Goal: Task Accomplishment & Management: Use online tool/utility

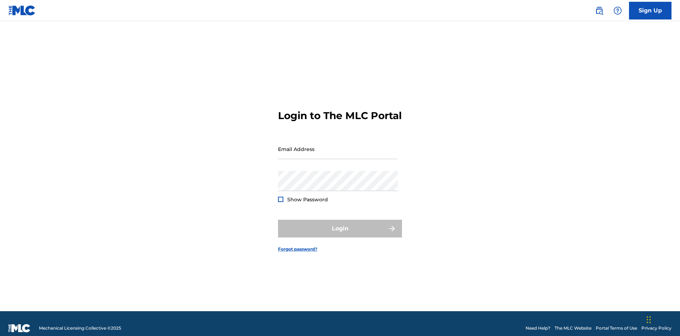
scroll to position [9, 0]
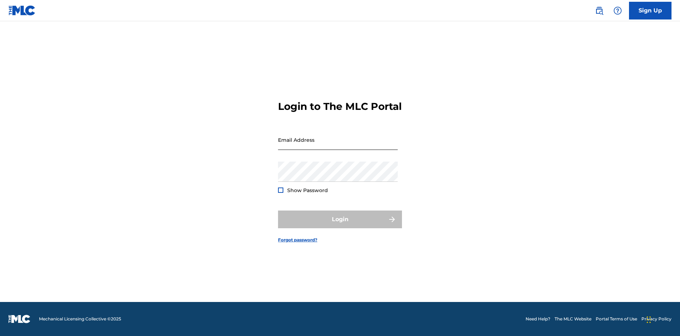
click at [338, 146] on input "Email Address" at bounding box center [338, 140] width 120 height 20
type input "[EMAIL_ADDRESS][DOMAIN_NAME]"
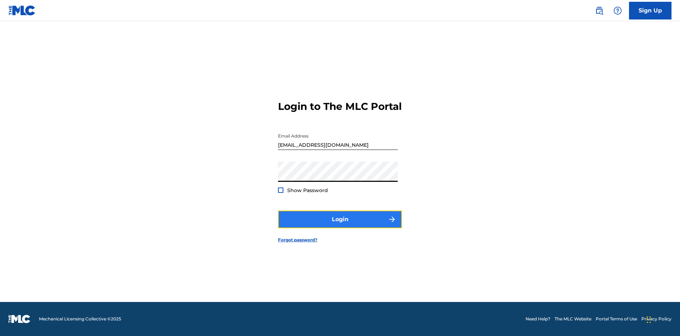
click at [340, 225] on button "Login" at bounding box center [340, 220] width 124 height 18
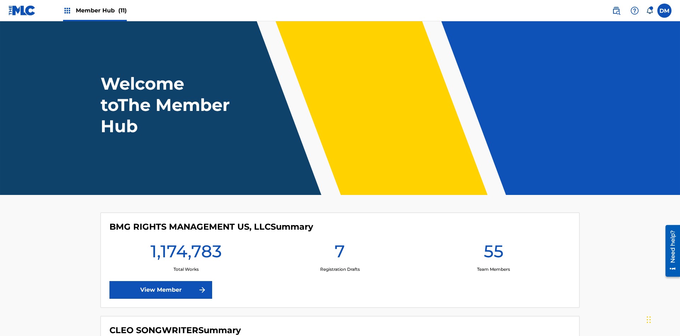
click at [101, 10] on span "Member Hub (11)" at bounding box center [101, 10] width 51 height 8
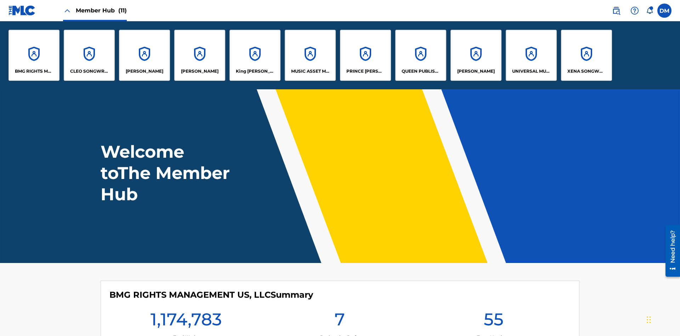
scroll to position [26, 0]
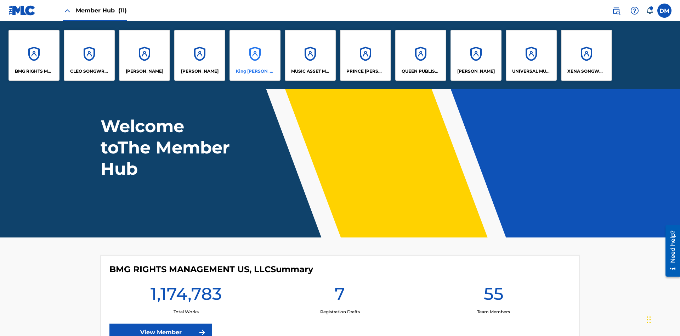
click at [255, 71] on p "King McTesterson" at bounding box center [255, 71] width 39 height 6
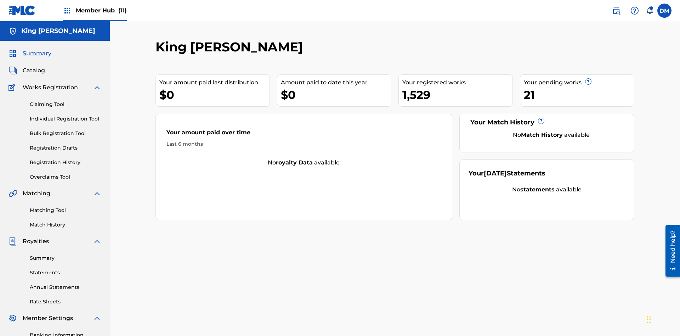
scroll to position [103, 0]
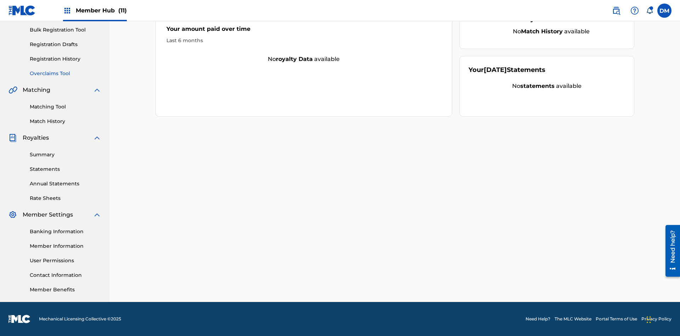
click at [66, 73] on link "Overclaims Tool" at bounding box center [66, 73] width 72 height 7
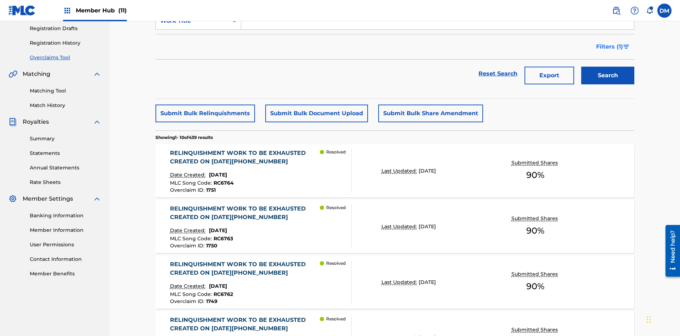
click at [610, 47] on span "Filters ( 1 )" at bounding box center [609, 47] width 27 height 9
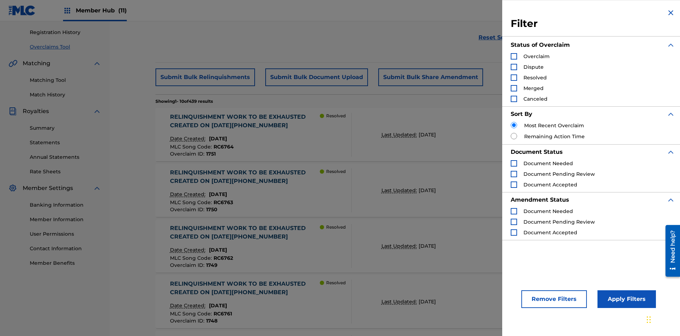
click at [514, 56] on div "Search Form" at bounding box center [514, 56] width 6 height 6
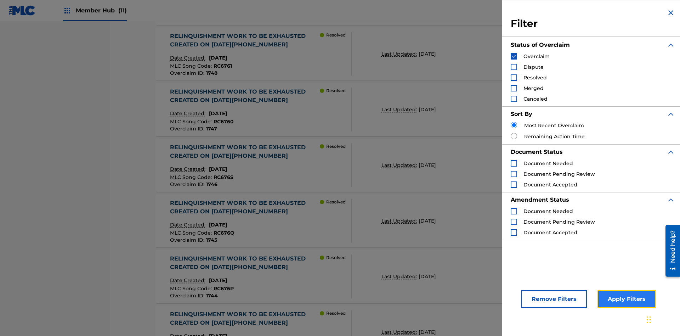
click at [626, 299] on button "Apply Filters" at bounding box center [627, 299] width 58 height 18
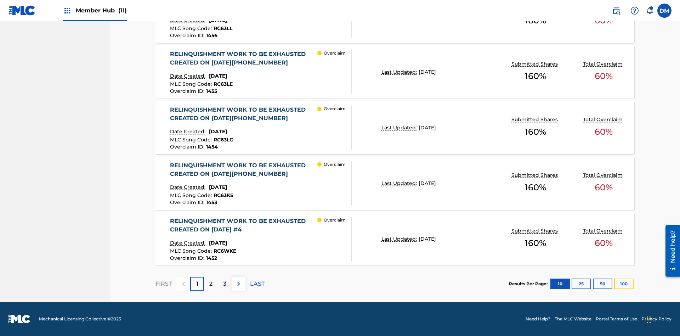
click at [624, 284] on button "100" at bounding box center [624, 284] width 19 height 11
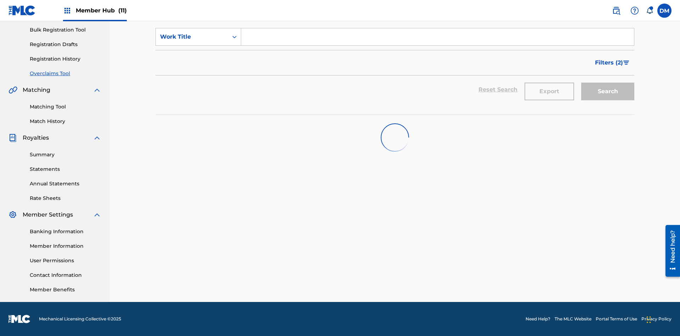
scroll to position [103, 0]
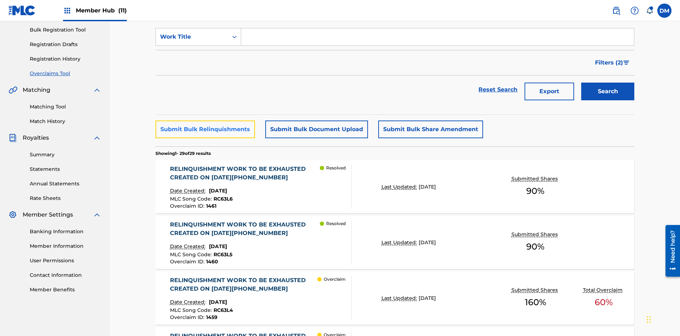
click at [205, 120] on button "Submit Bulk Relinquishments" at bounding box center [206, 129] width 100 height 18
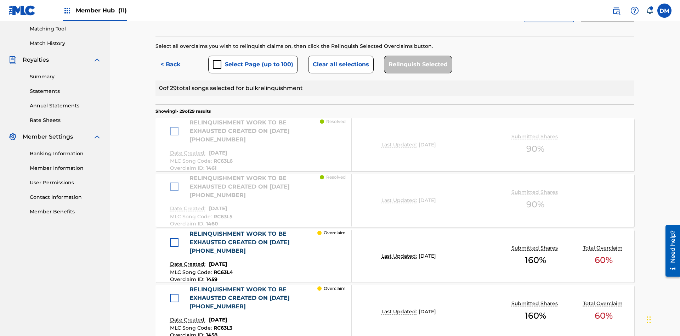
scroll to position [195, 0]
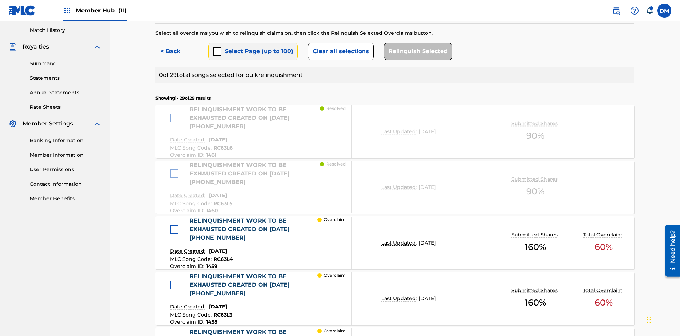
click at [253, 51] on button "Select Page (up to 100)" at bounding box center [253, 52] width 90 height 18
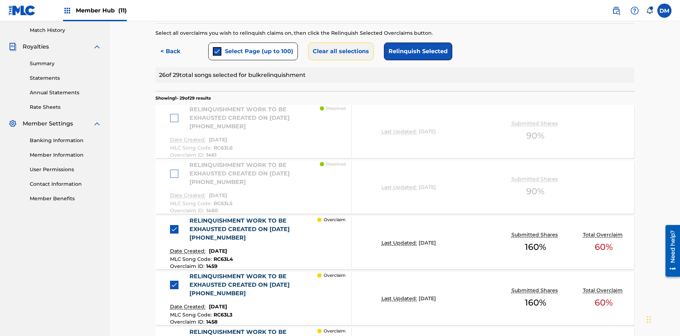
click at [340, 51] on button "Clear all selections" at bounding box center [341, 52] width 66 height 18
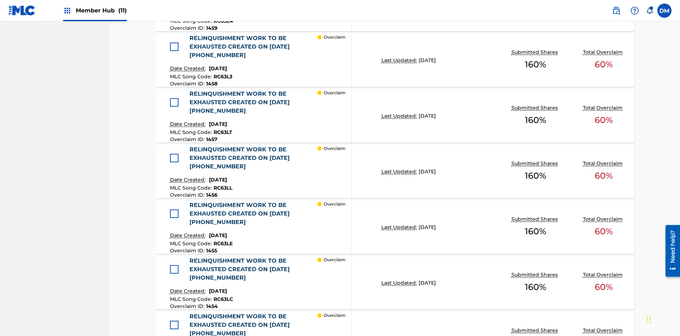
click at [174, 47] on div at bounding box center [174, 47] width 9 height 9
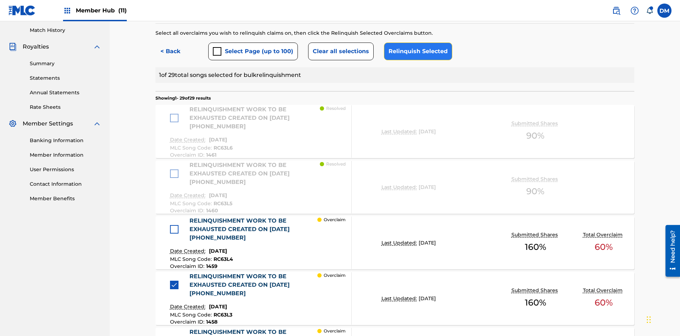
click at [416, 51] on button "Relinquish Selected" at bounding box center [418, 52] width 68 height 18
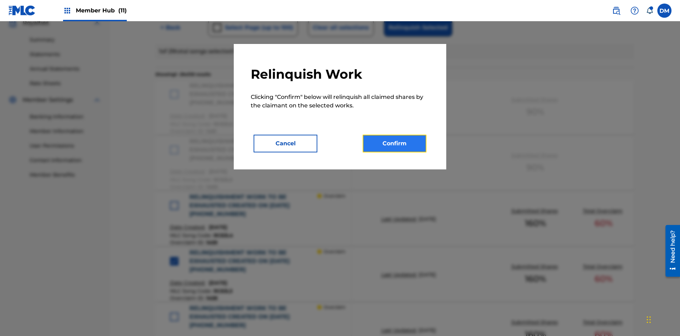
click at [395, 144] on button "Confirm" at bounding box center [395, 144] width 64 height 18
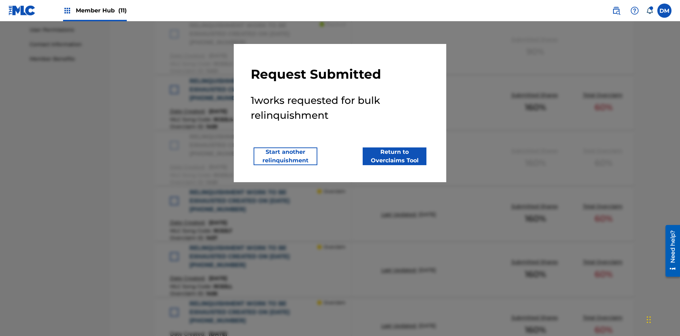
scroll to position [439, 0]
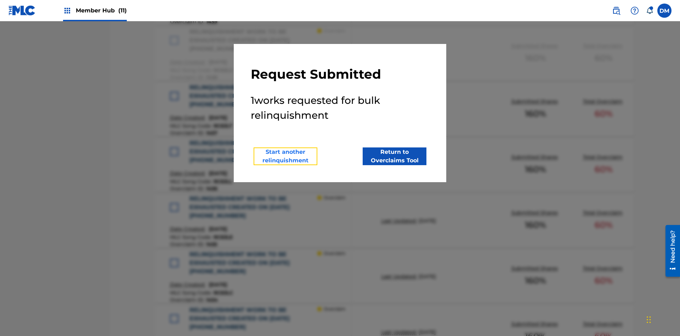
click at [286, 156] on button "Start another relinquishment" at bounding box center [286, 156] width 64 height 18
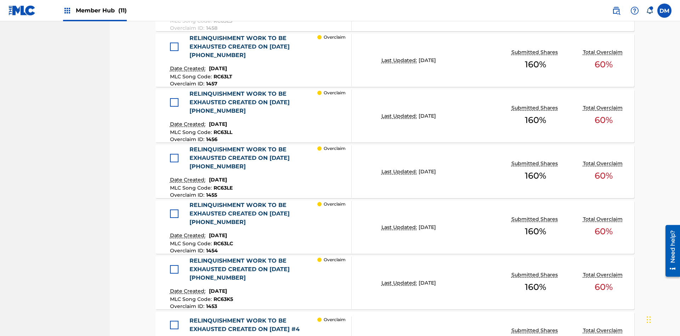
click at [174, 47] on div at bounding box center [174, 47] width 9 height 9
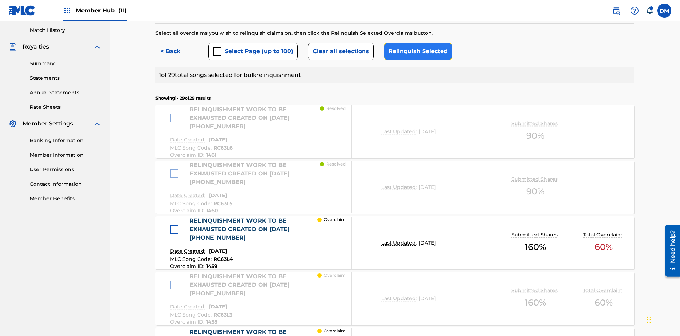
click at [416, 51] on button "Relinquish Selected" at bounding box center [418, 52] width 68 height 18
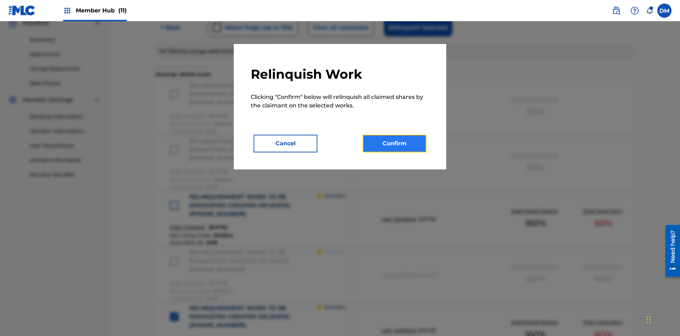
click at [395, 144] on button "Confirm" at bounding box center [395, 144] width 64 height 18
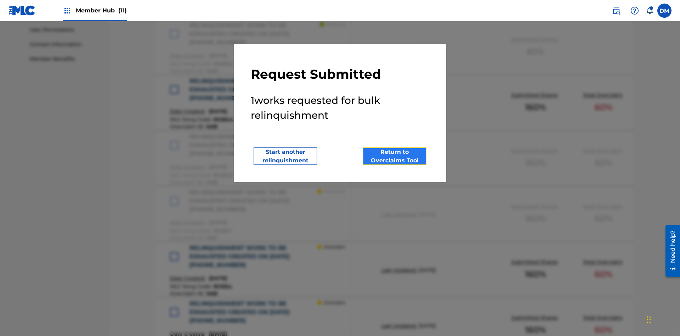
click at [395, 156] on button "Return to Overclaims Tool" at bounding box center [395, 156] width 64 height 18
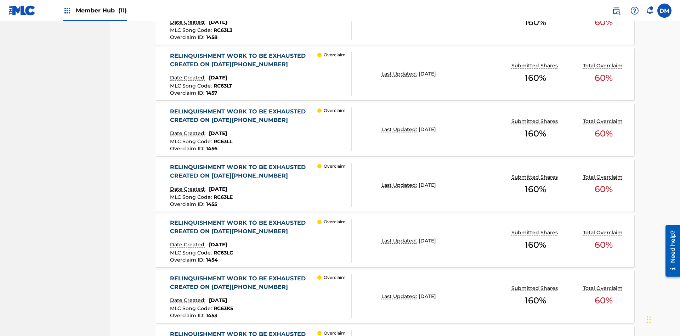
click at [395, 70] on p "Last Updated:" at bounding box center [400, 73] width 37 height 7
